Goal: Transaction & Acquisition: Download file/media

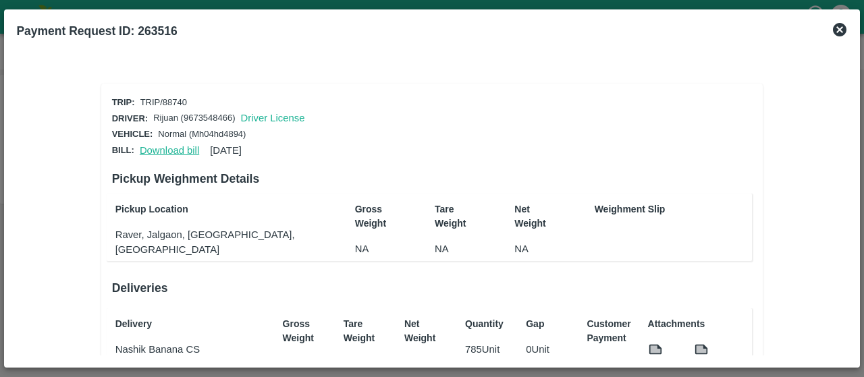
click at [184, 149] on link "Download bill" at bounding box center [169, 150] width 59 height 11
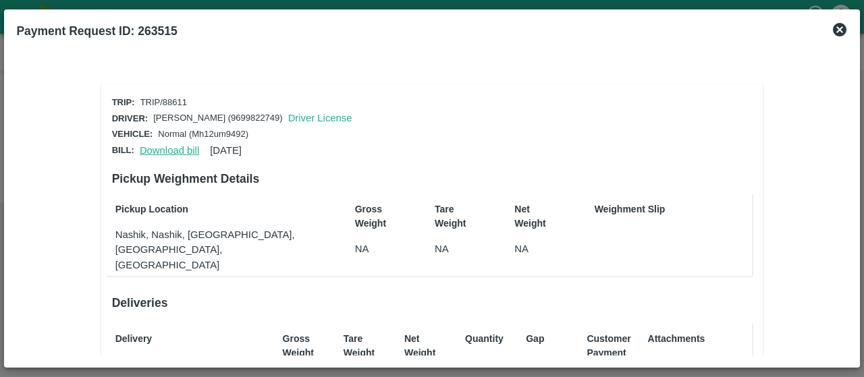
click at [169, 147] on link "Download bill" at bounding box center [169, 150] width 59 height 11
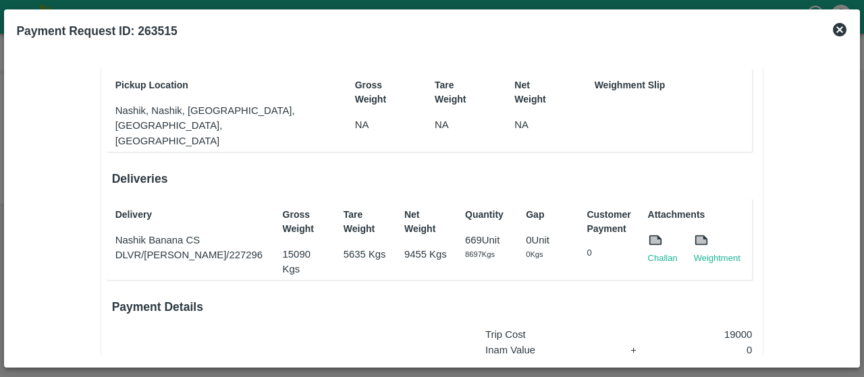
scroll to position [124, 0]
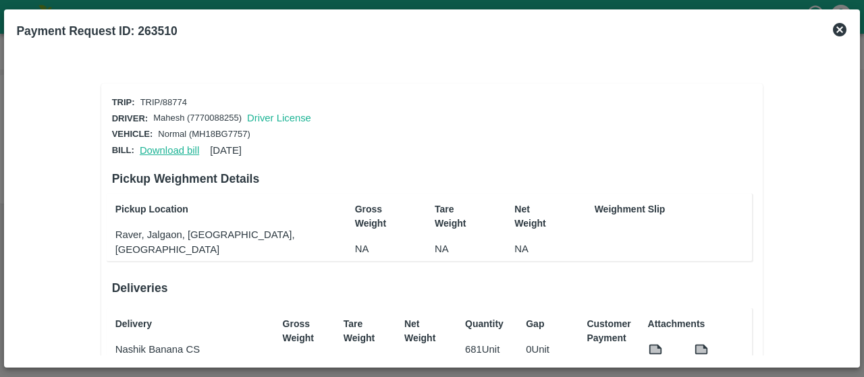
click at [169, 151] on link "Download bill" at bounding box center [169, 150] width 59 height 11
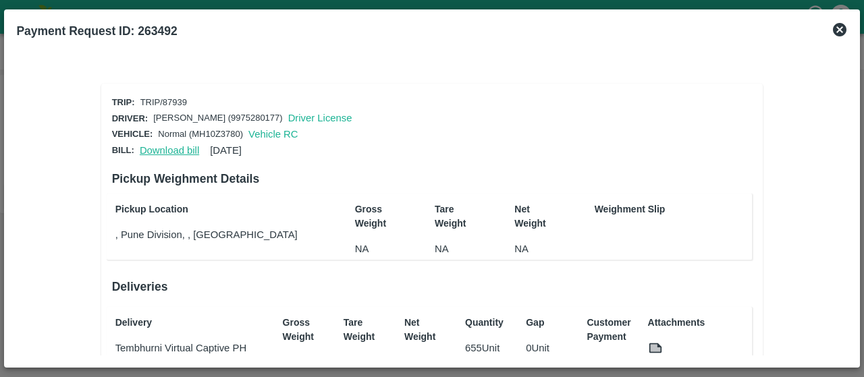
click at [163, 147] on link "Download bill" at bounding box center [169, 150] width 59 height 11
click at [187, 151] on link "Download bill" at bounding box center [169, 150] width 59 height 11
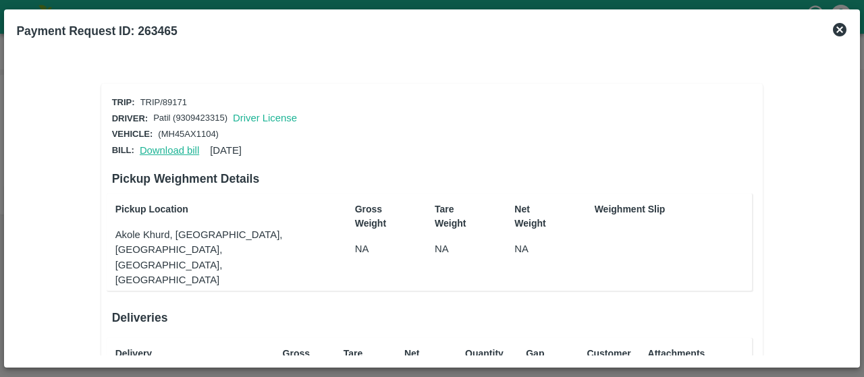
click at [151, 146] on link "Download bill" at bounding box center [169, 150] width 59 height 11
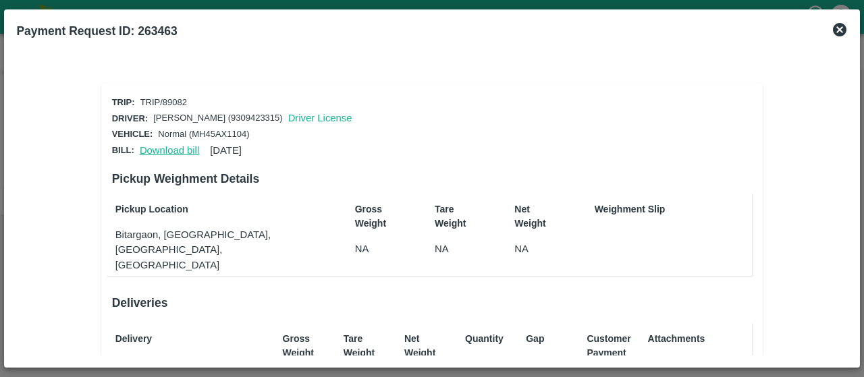
click at [161, 147] on link "Download bill" at bounding box center [169, 150] width 59 height 11
click at [429, 232] on div "Tare Weight NA" at bounding box center [455, 235] width 53 height 76
click at [171, 149] on link "Download bill" at bounding box center [169, 150] width 59 height 11
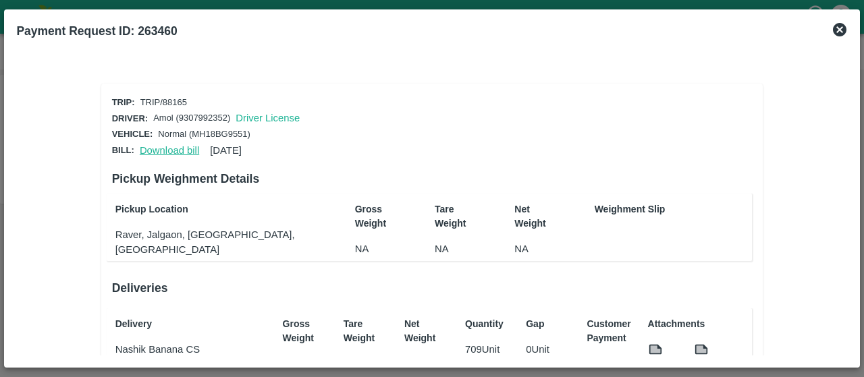
click at [182, 148] on link "Download bill" at bounding box center [169, 150] width 59 height 11
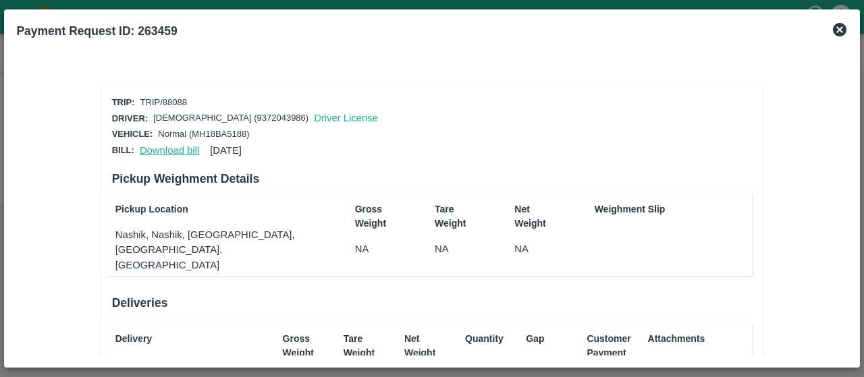
click at [167, 145] on link "Download bill" at bounding box center [169, 150] width 59 height 11
click at [165, 145] on link "Download bill" at bounding box center [169, 150] width 59 height 11
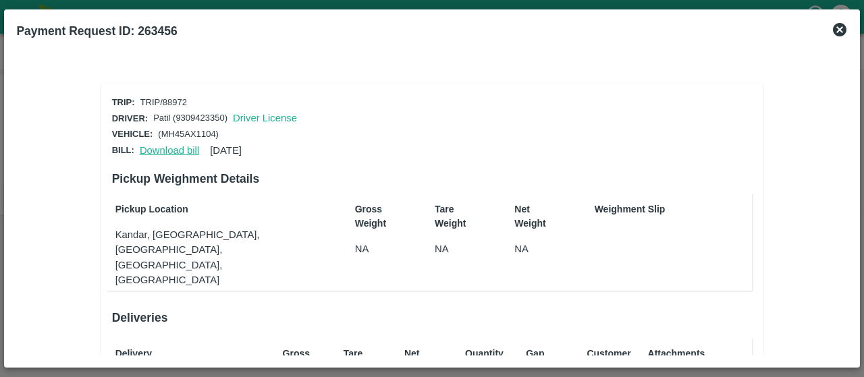
click at [182, 150] on link "Download bill" at bounding box center [169, 150] width 59 height 11
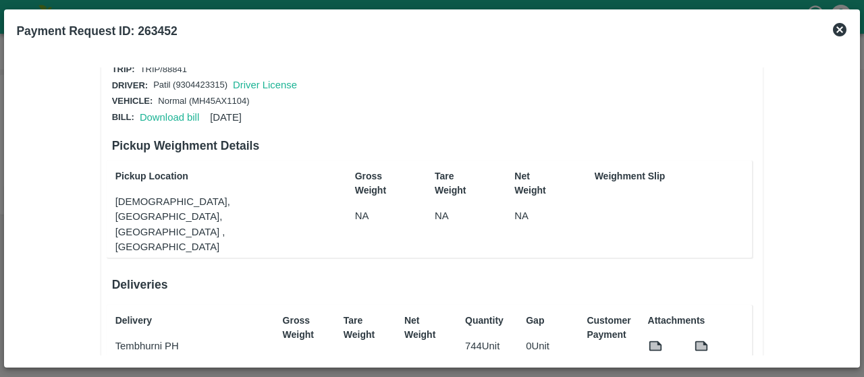
scroll to position [34, 0]
click at [180, 115] on link "Download bill" at bounding box center [169, 116] width 59 height 11
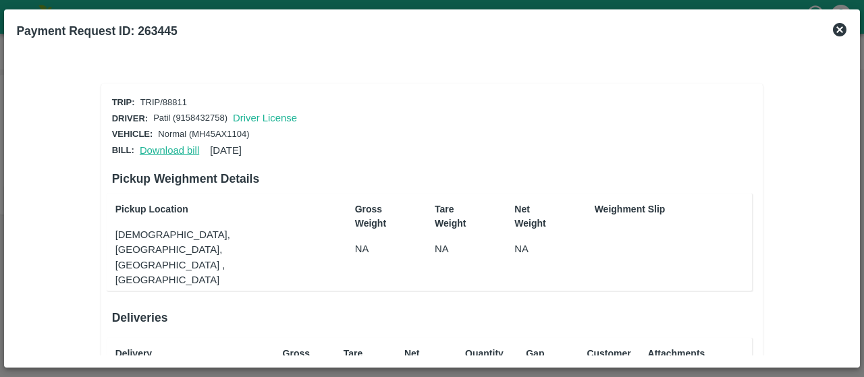
click at [157, 149] on link "Download bill" at bounding box center [169, 150] width 59 height 11
click at [159, 149] on link "Download bill" at bounding box center [169, 150] width 59 height 11
click at [184, 149] on link "Download bill" at bounding box center [169, 150] width 59 height 11
click at [151, 149] on link "Download bill" at bounding box center [169, 150] width 59 height 11
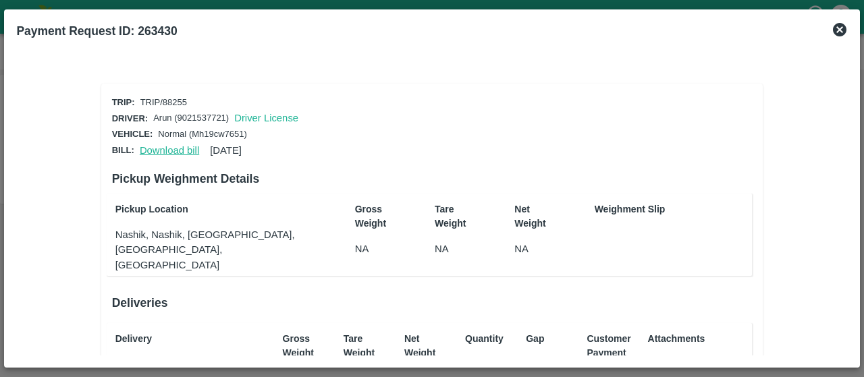
click at [177, 145] on link "Download bill" at bounding box center [169, 150] width 59 height 11
click at [166, 147] on link "Download bill" at bounding box center [169, 150] width 59 height 11
click at [187, 146] on link "Download bill" at bounding box center [169, 150] width 59 height 11
click at [149, 152] on link "Download bill" at bounding box center [169, 150] width 59 height 11
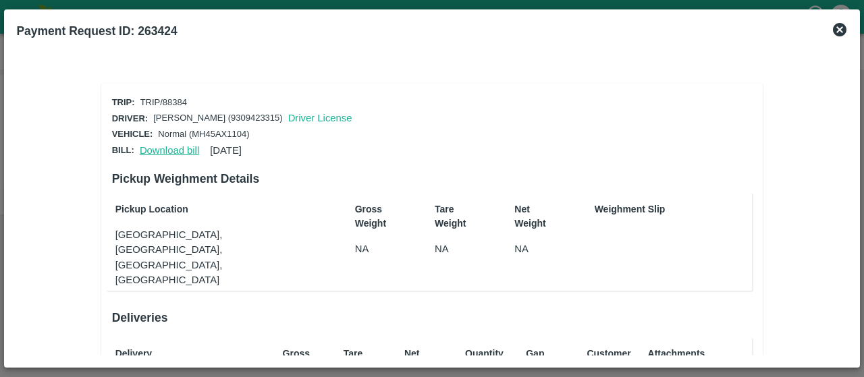
click at [163, 145] on link "Download bill" at bounding box center [169, 150] width 59 height 11
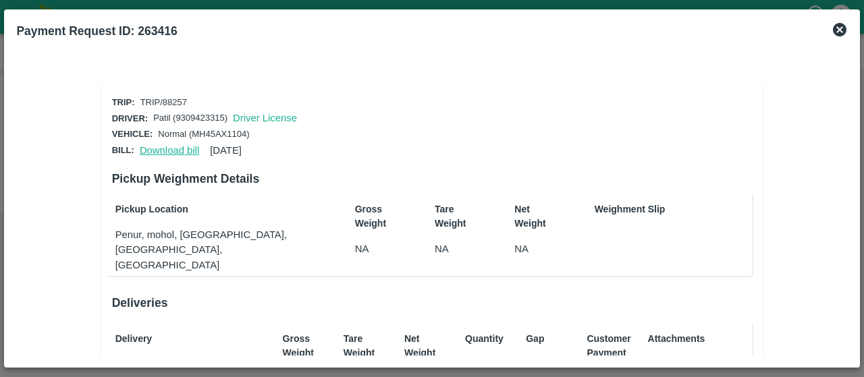
click at [178, 145] on link "Download bill" at bounding box center [169, 150] width 59 height 11
click at [158, 149] on link "Download bill" at bounding box center [169, 150] width 59 height 11
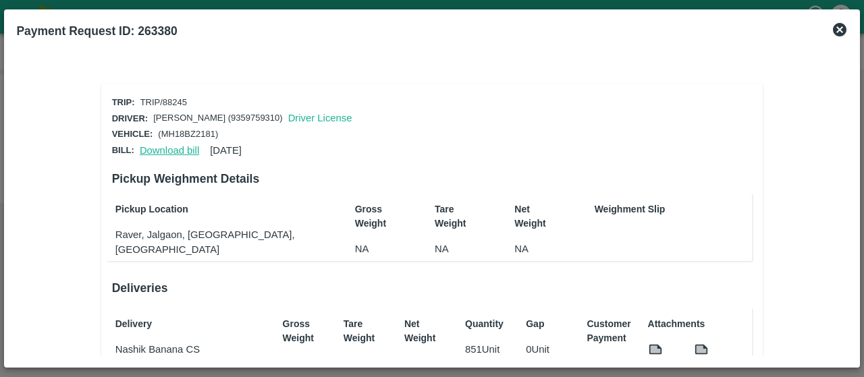
click at [178, 151] on link "Download bill" at bounding box center [169, 150] width 59 height 11
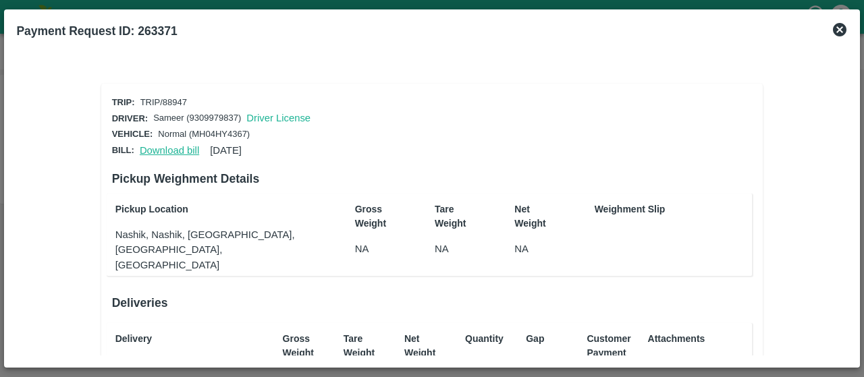
click at [180, 153] on link "Download bill" at bounding box center [169, 150] width 59 height 11
click at [160, 149] on link "Download bill" at bounding box center [169, 150] width 59 height 11
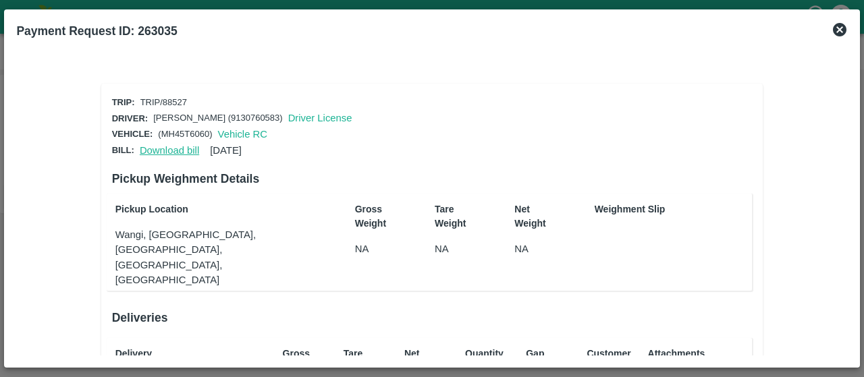
click at [168, 148] on link "Download bill" at bounding box center [169, 150] width 59 height 11
click at [167, 148] on link "Download bill" at bounding box center [169, 150] width 59 height 11
click at [149, 148] on link "Download bill" at bounding box center [169, 150] width 59 height 11
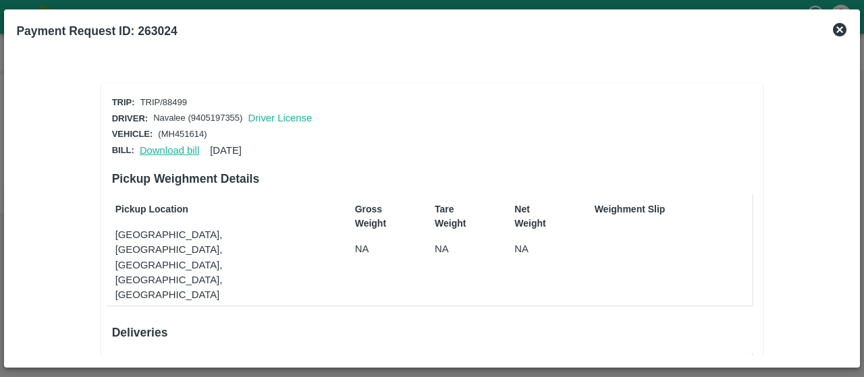
click at [171, 145] on link "Download bill" at bounding box center [169, 150] width 59 height 11
click at [177, 148] on link "Download bill" at bounding box center [169, 150] width 59 height 11
click at [147, 145] on link "Download bill" at bounding box center [169, 150] width 59 height 11
click at [168, 151] on link "Download bill" at bounding box center [169, 150] width 59 height 11
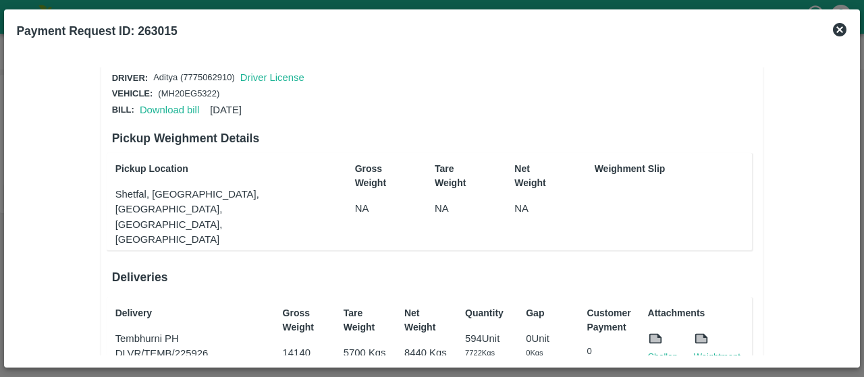
scroll to position [7, 0]
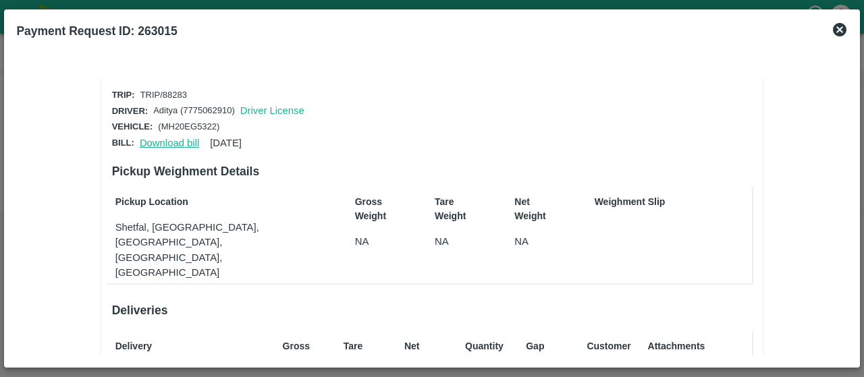
click at [151, 146] on link "Download bill" at bounding box center [169, 143] width 59 height 11
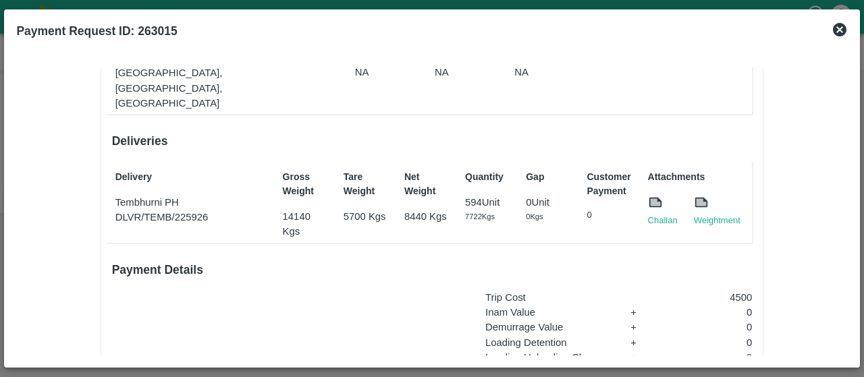
scroll to position [0, 0]
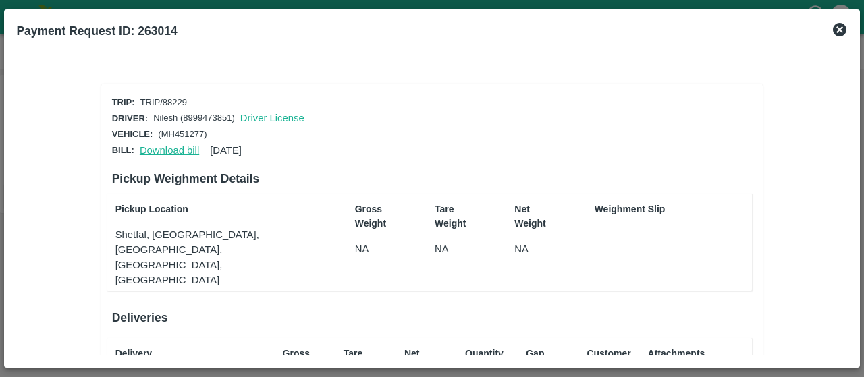
click at [172, 149] on link "Download bill" at bounding box center [169, 150] width 59 height 11
click at [167, 151] on link "Download bill" at bounding box center [169, 150] width 59 height 11
